Goal: Information Seeking & Learning: Learn about a topic

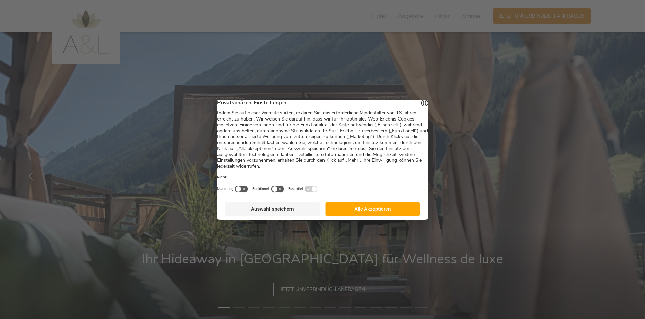
click at [372, 210] on button "Alle Akzeptieren" at bounding box center [372, 208] width 95 height 13
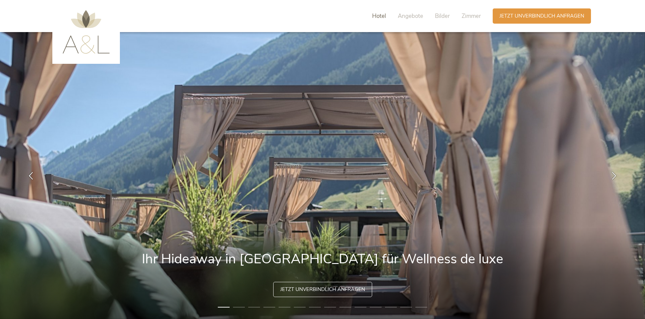
click at [381, 17] on span "Hotel" at bounding box center [379, 16] width 14 height 8
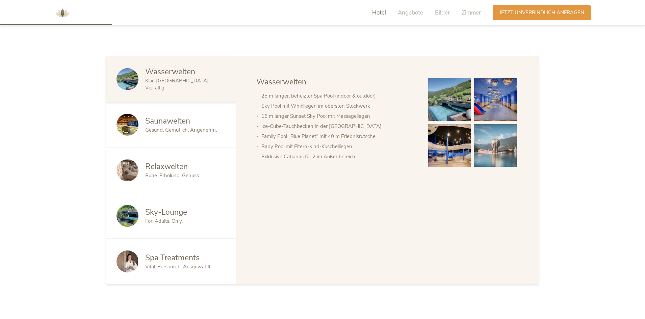
scroll to position [410, 0]
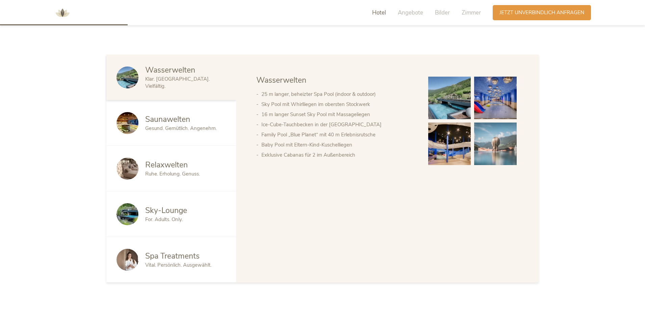
click at [168, 208] on span "Sky-Lounge" at bounding box center [166, 210] width 42 height 10
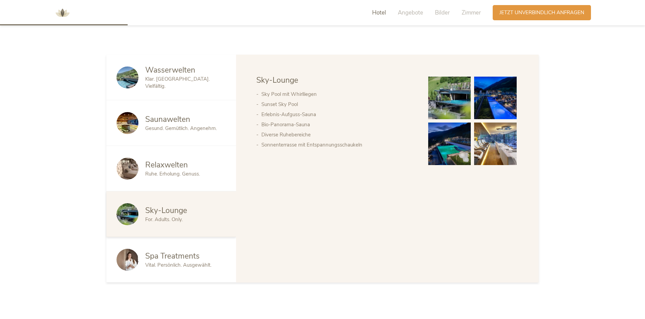
click at [446, 106] on img at bounding box center [449, 98] width 43 height 43
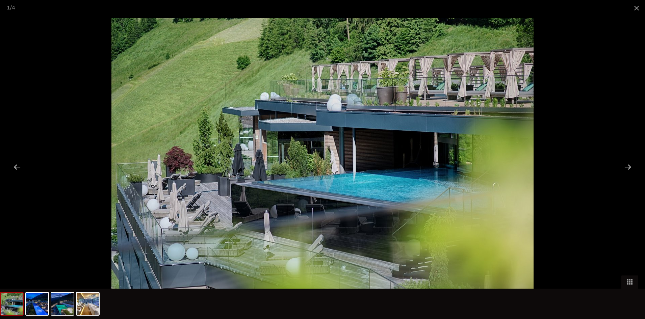
click at [627, 164] on div at bounding box center [627, 166] width 21 height 21
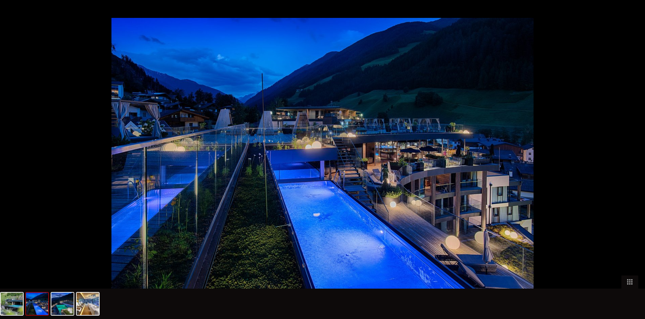
click at [627, 164] on div at bounding box center [630, 166] width 21 height 21
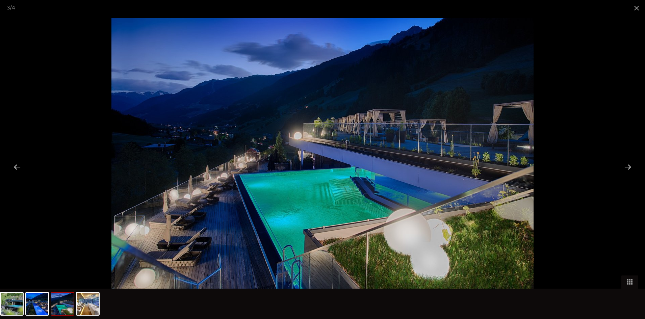
click at [627, 164] on div at bounding box center [627, 166] width 21 height 21
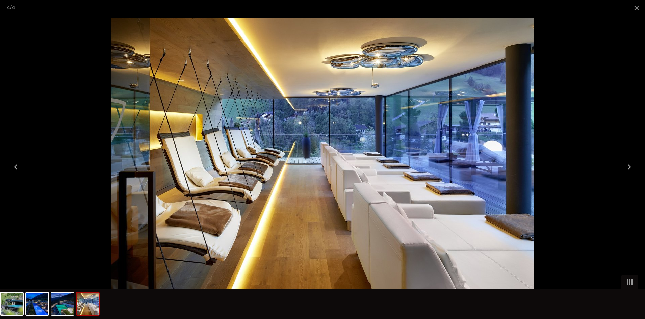
click at [627, 164] on div at bounding box center [627, 166] width 21 height 21
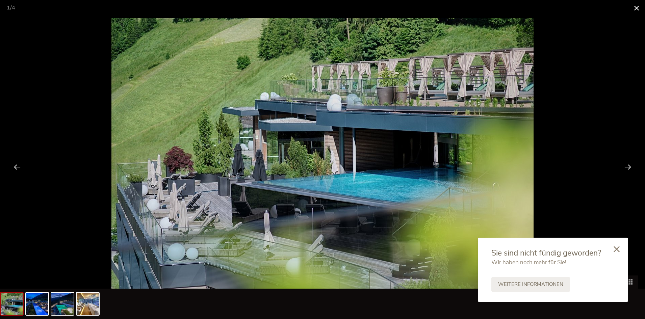
click at [635, 10] on span at bounding box center [636, 8] width 17 height 16
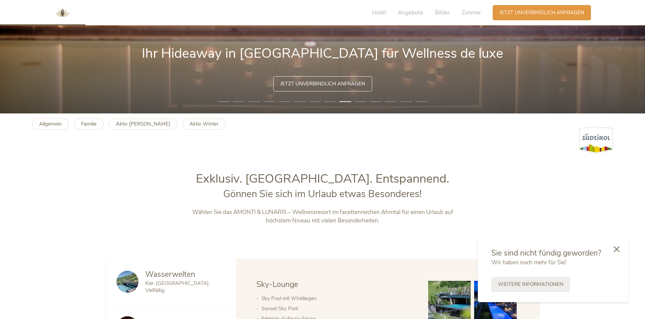
scroll to position [140, 0]
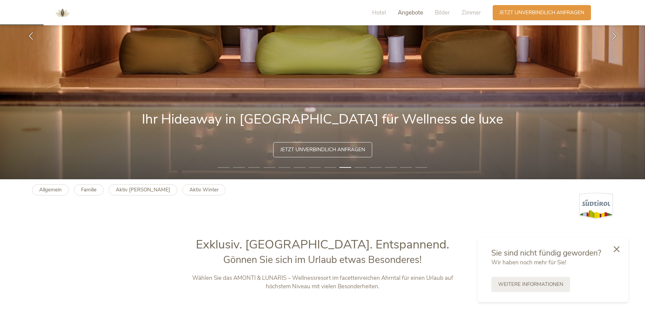
click at [409, 13] on span "Angebote" at bounding box center [410, 13] width 25 height 8
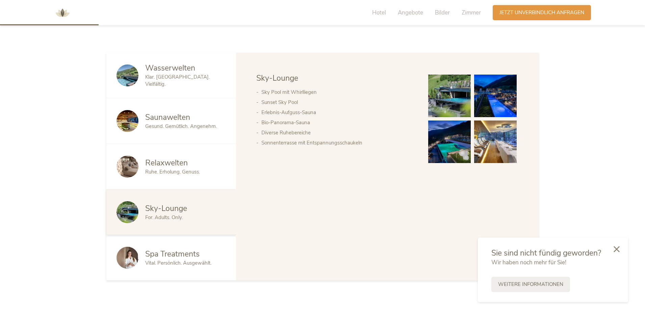
scroll to position [316, 0]
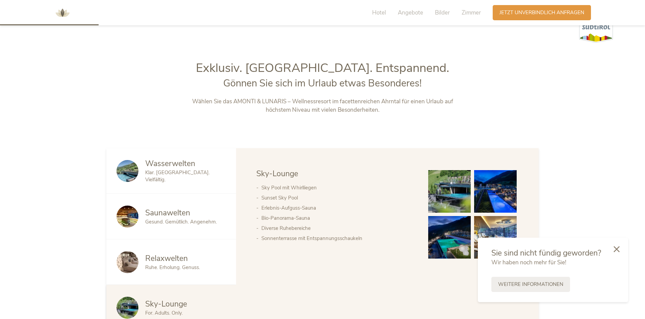
click at [170, 264] on span "Ruhe. Erholung. Genuss." at bounding box center [172, 267] width 55 height 7
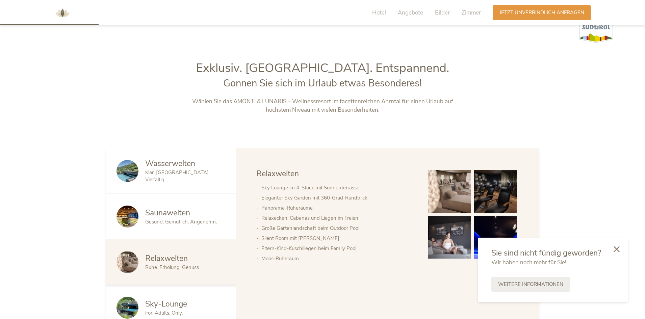
click at [507, 191] on img at bounding box center [495, 191] width 43 height 43
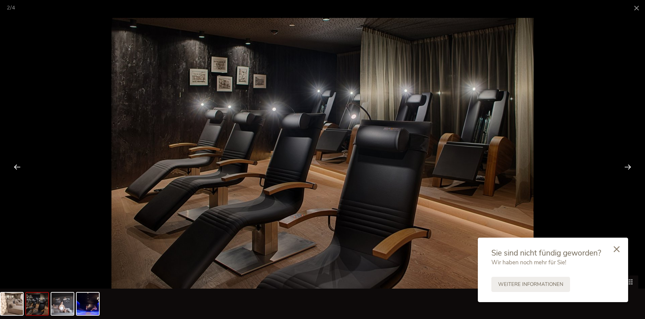
scroll to position [384, 0]
click at [624, 165] on div at bounding box center [627, 166] width 21 height 21
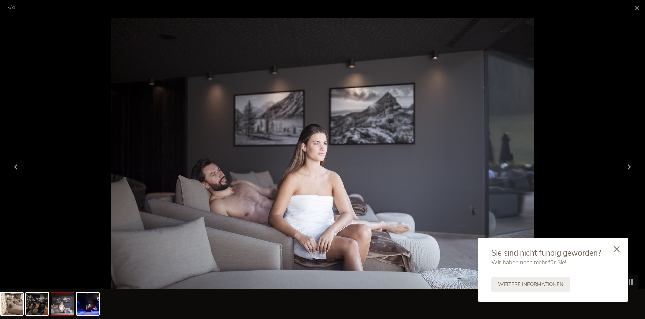
click at [624, 165] on div at bounding box center [627, 166] width 21 height 21
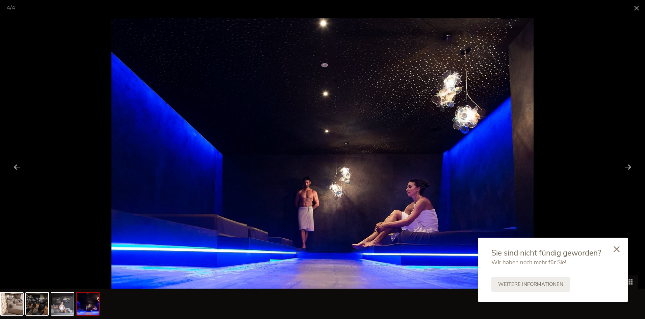
click at [624, 165] on div at bounding box center [627, 166] width 21 height 21
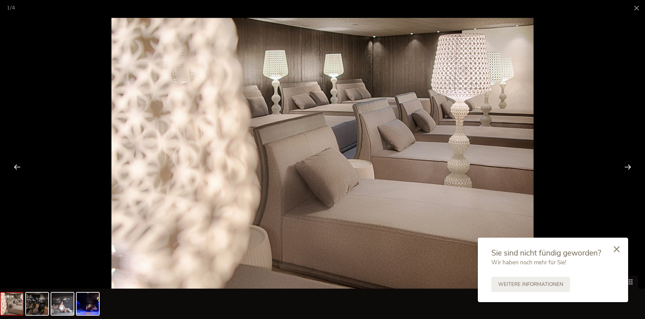
click at [624, 165] on div at bounding box center [627, 166] width 21 height 21
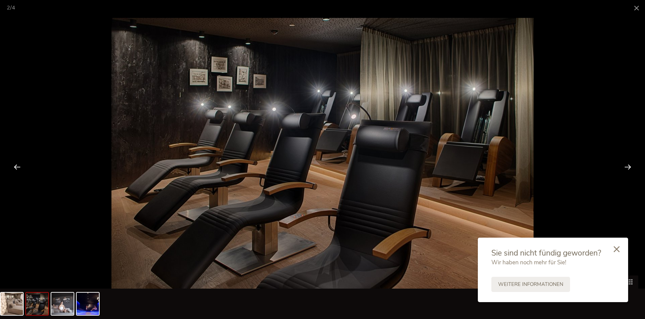
click at [624, 165] on div at bounding box center [627, 166] width 21 height 21
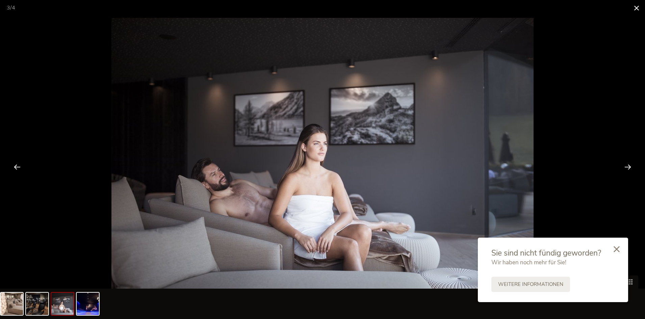
click at [638, 8] on span at bounding box center [636, 8] width 17 height 16
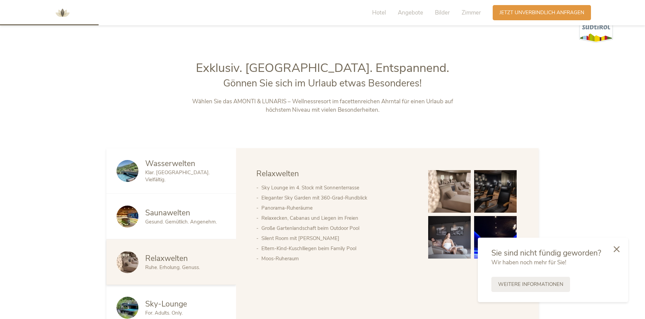
click at [162, 169] on span "Wasserwelten" at bounding box center [170, 163] width 50 height 10
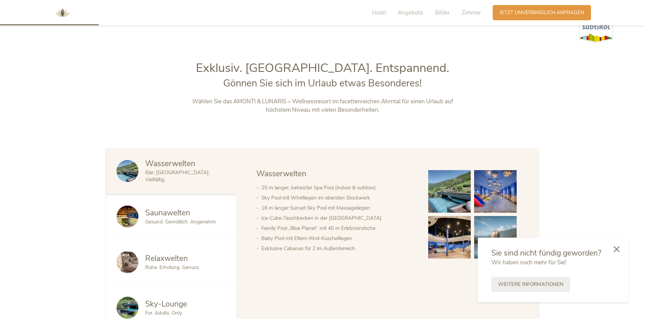
click at [445, 188] on img at bounding box center [449, 191] width 43 height 43
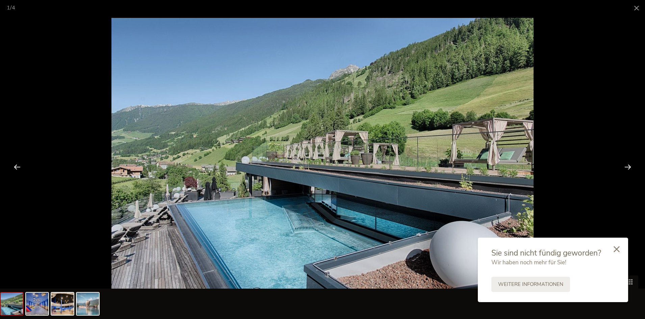
click at [628, 167] on div at bounding box center [627, 166] width 21 height 21
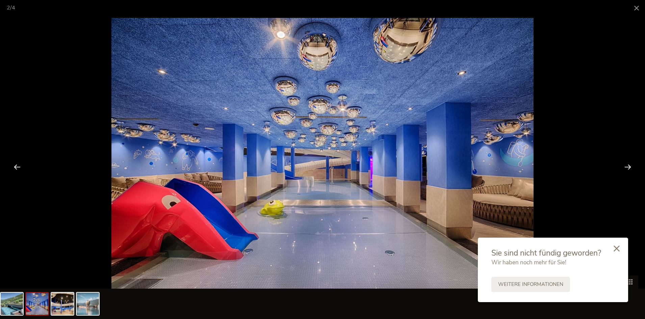
click at [615, 248] on icon at bounding box center [616, 248] width 6 height 6
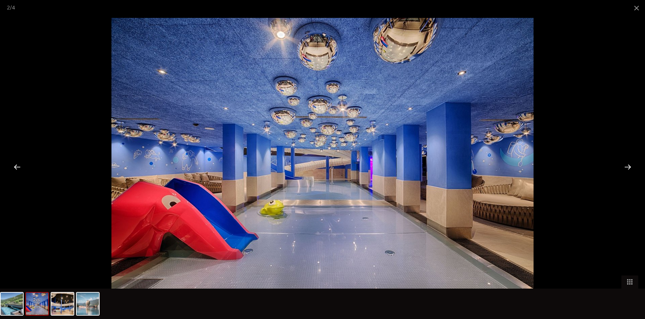
click at [630, 167] on div at bounding box center [627, 166] width 21 height 21
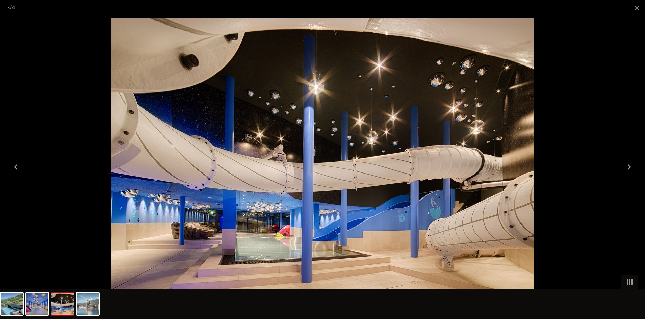
click at [630, 167] on div at bounding box center [627, 166] width 21 height 21
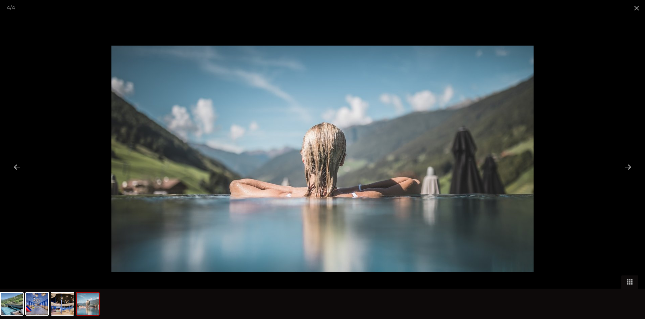
click at [629, 167] on div at bounding box center [627, 166] width 21 height 21
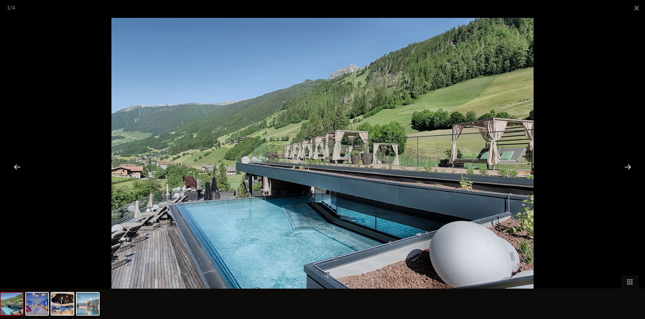
click at [629, 167] on div at bounding box center [627, 166] width 21 height 21
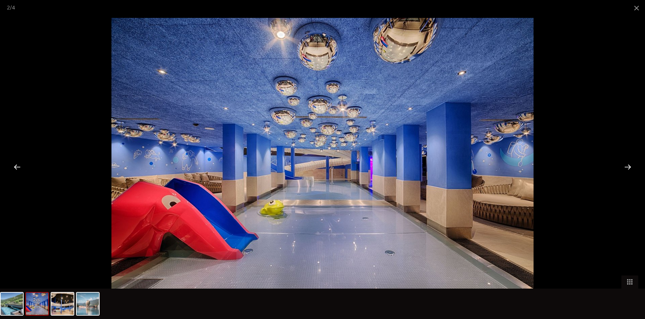
click at [629, 167] on div at bounding box center [627, 166] width 21 height 21
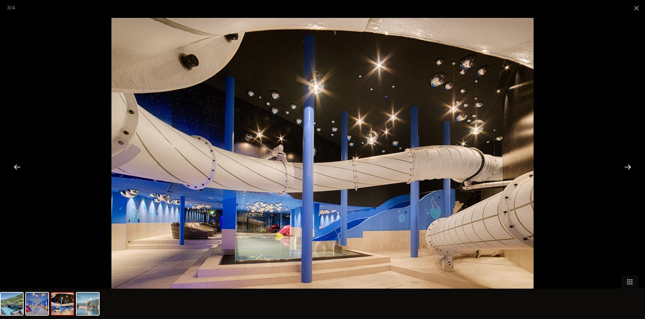
click at [629, 167] on div at bounding box center [627, 166] width 21 height 21
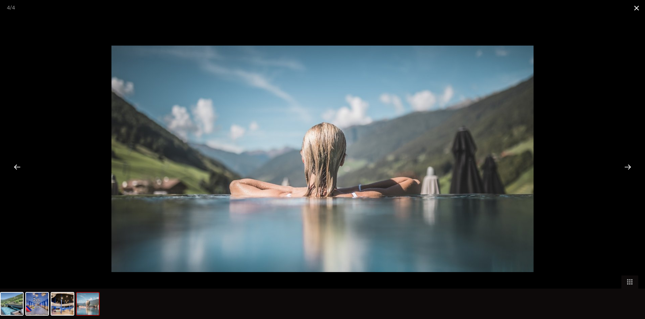
click at [637, 6] on span at bounding box center [636, 8] width 17 height 16
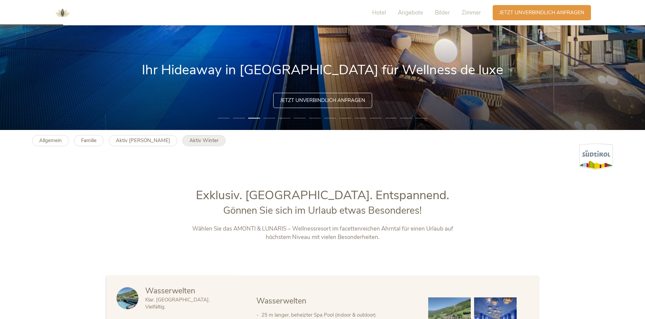
scroll to position [202, 0]
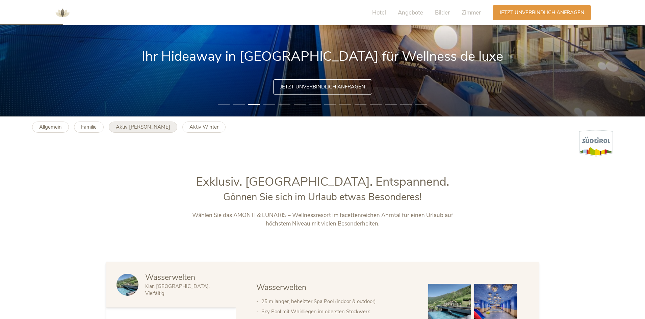
click at [140, 128] on b "Aktiv Sommer" at bounding box center [143, 127] width 54 height 7
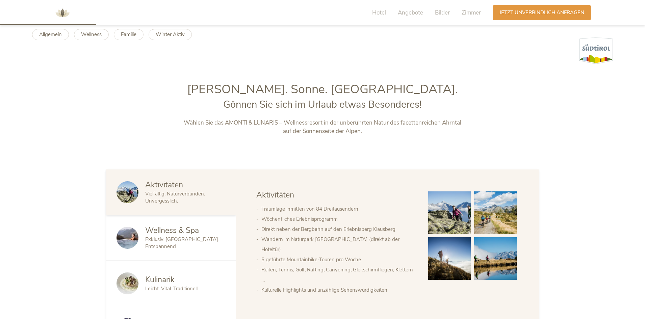
scroll to position [337, 0]
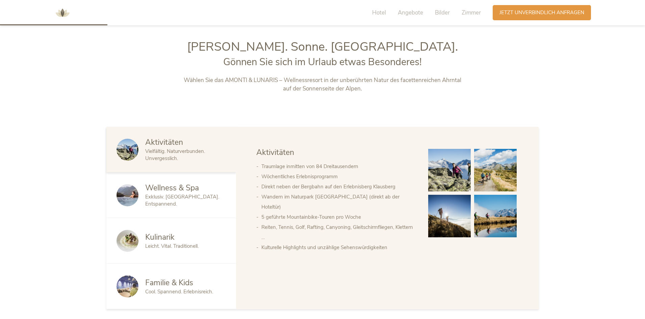
click at [450, 166] on img at bounding box center [449, 170] width 43 height 43
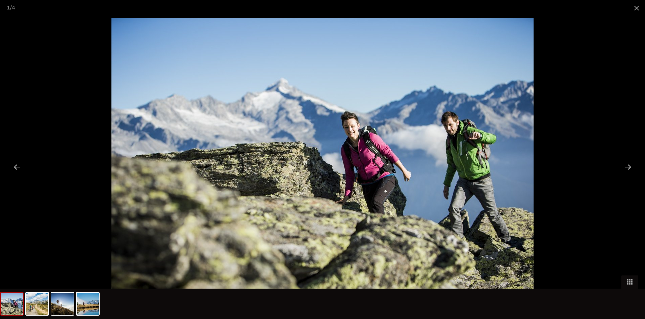
click at [627, 166] on div at bounding box center [627, 166] width 21 height 21
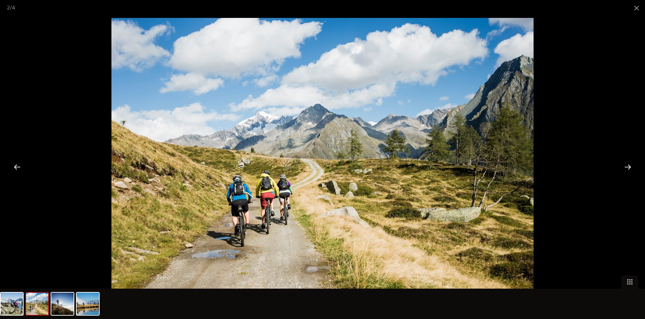
click at [627, 167] on div at bounding box center [627, 166] width 21 height 21
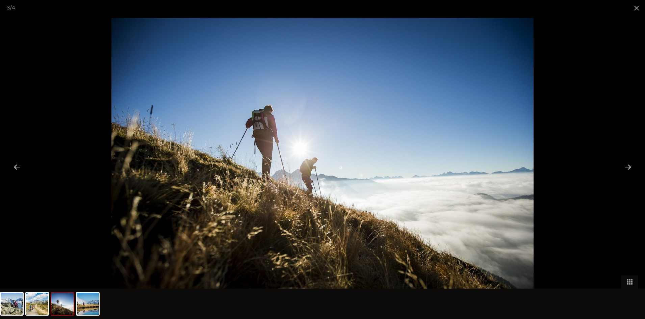
click at [627, 167] on div at bounding box center [627, 166] width 21 height 21
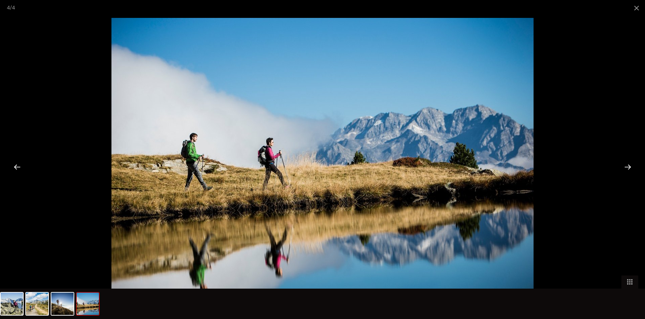
click at [627, 167] on div at bounding box center [627, 166] width 21 height 21
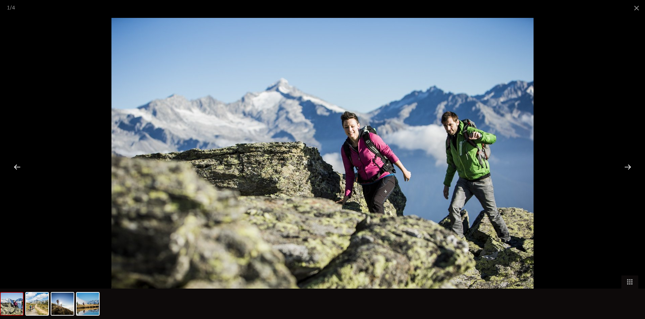
click at [627, 167] on div at bounding box center [627, 166] width 21 height 21
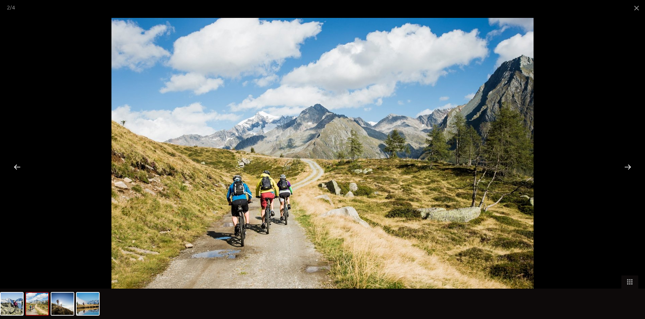
click at [627, 167] on div at bounding box center [627, 166] width 21 height 21
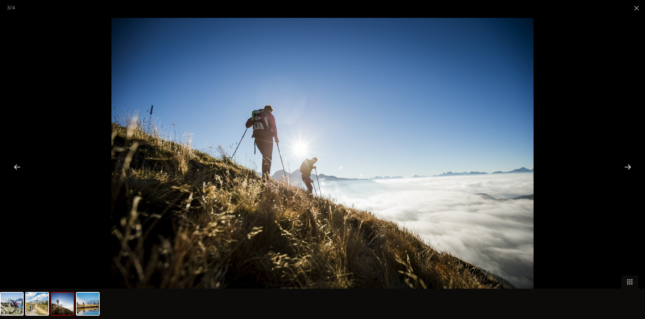
click at [627, 167] on div at bounding box center [627, 166] width 21 height 21
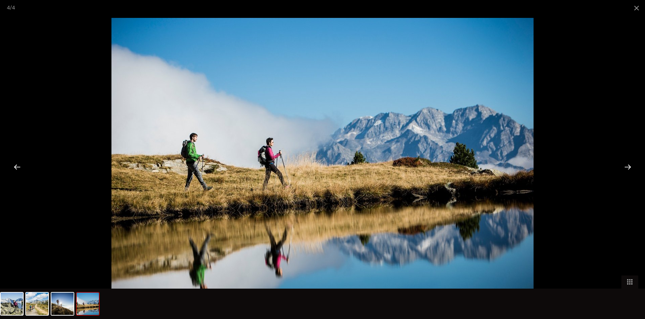
click at [627, 167] on div at bounding box center [627, 166] width 21 height 21
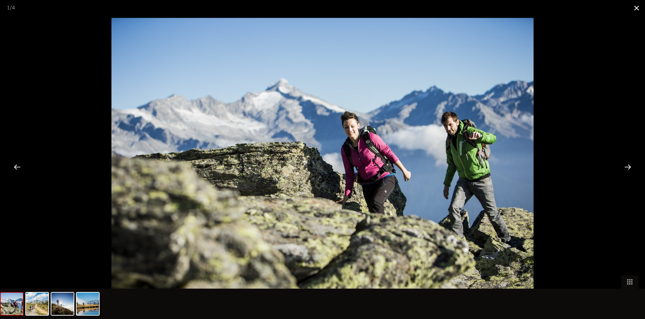
click at [637, 11] on span at bounding box center [636, 8] width 17 height 16
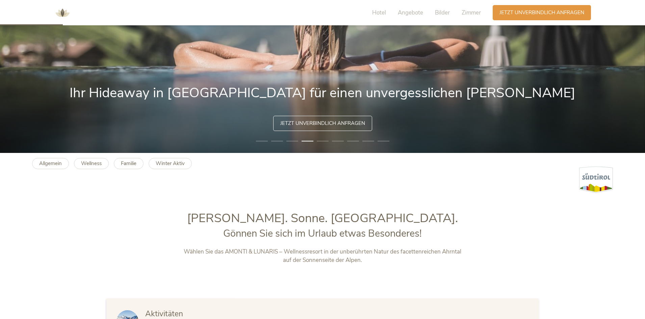
scroll to position [67, 0]
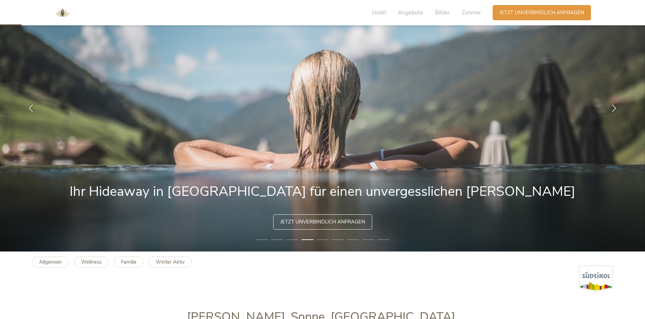
click at [324, 239] on li "5" at bounding box center [323, 239] width 12 height 7
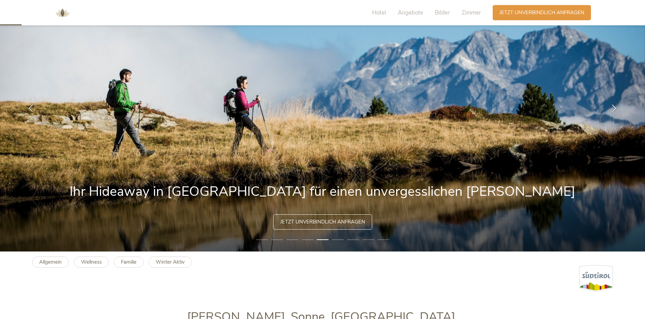
click at [334, 238] on li "6" at bounding box center [338, 239] width 12 height 7
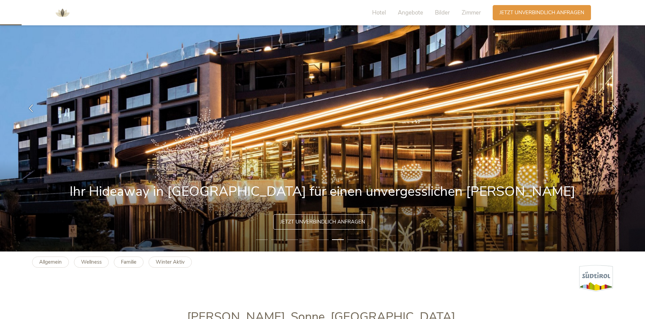
click at [354, 238] on li "7" at bounding box center [353, 239] width 12 height 7
click at [352, 238] on li "7" at bounding box center [353, 239] width 12 height 7
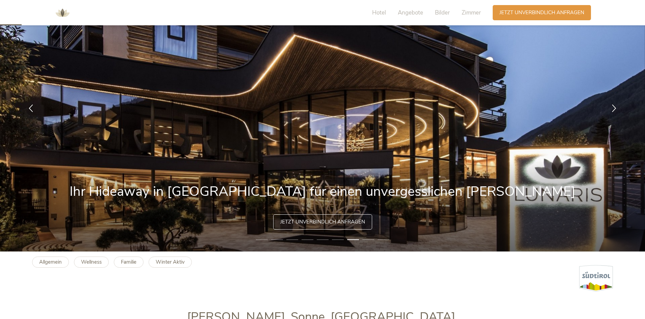
click at [368, 239] on li "8" at bounding box center [368, 239] width 12 height 7
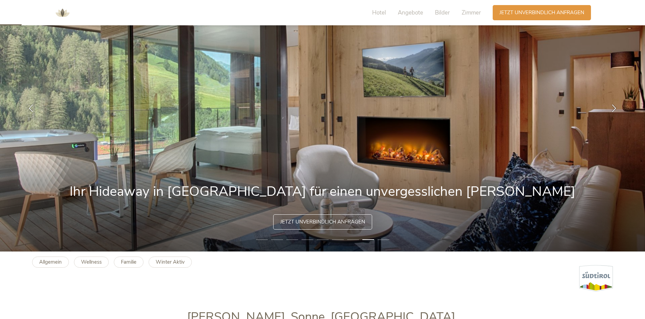
click at [385, 238] on li "9" at bounding box center [383, 239] width 12 height 7
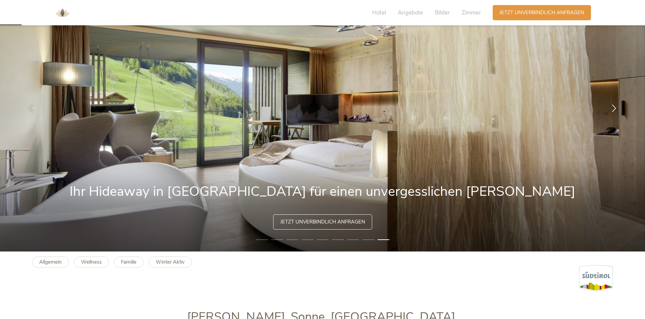
click at [264, 238] on li "1" at bounding box center [262, 239] width 12 height 7
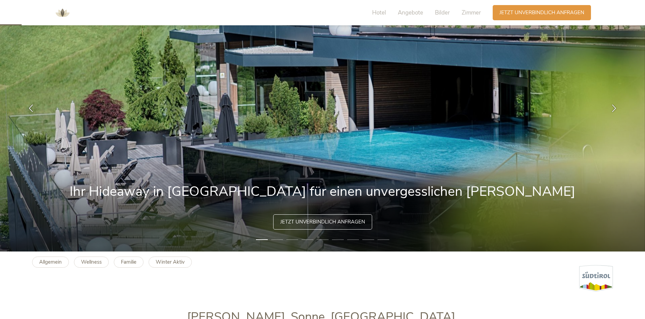
click at [278, 240] on li "2" at bounding box center [277, 239] width 12 height 7
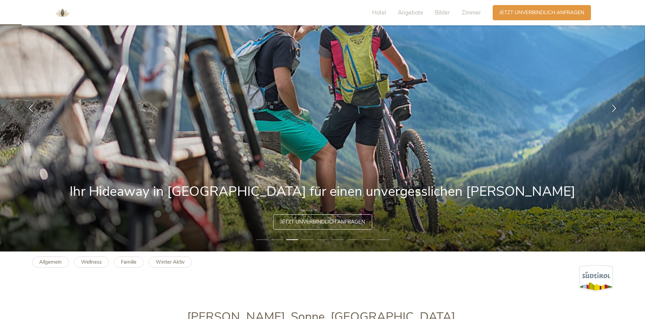
click at [262, 238] on li "1" at bounding box center [262, 239] width 12 height 7
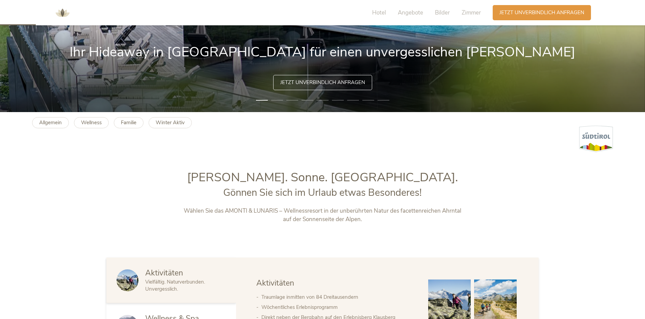
scroll to position [304, 0]
